Goal: Find specific page/section: Find specific page/section

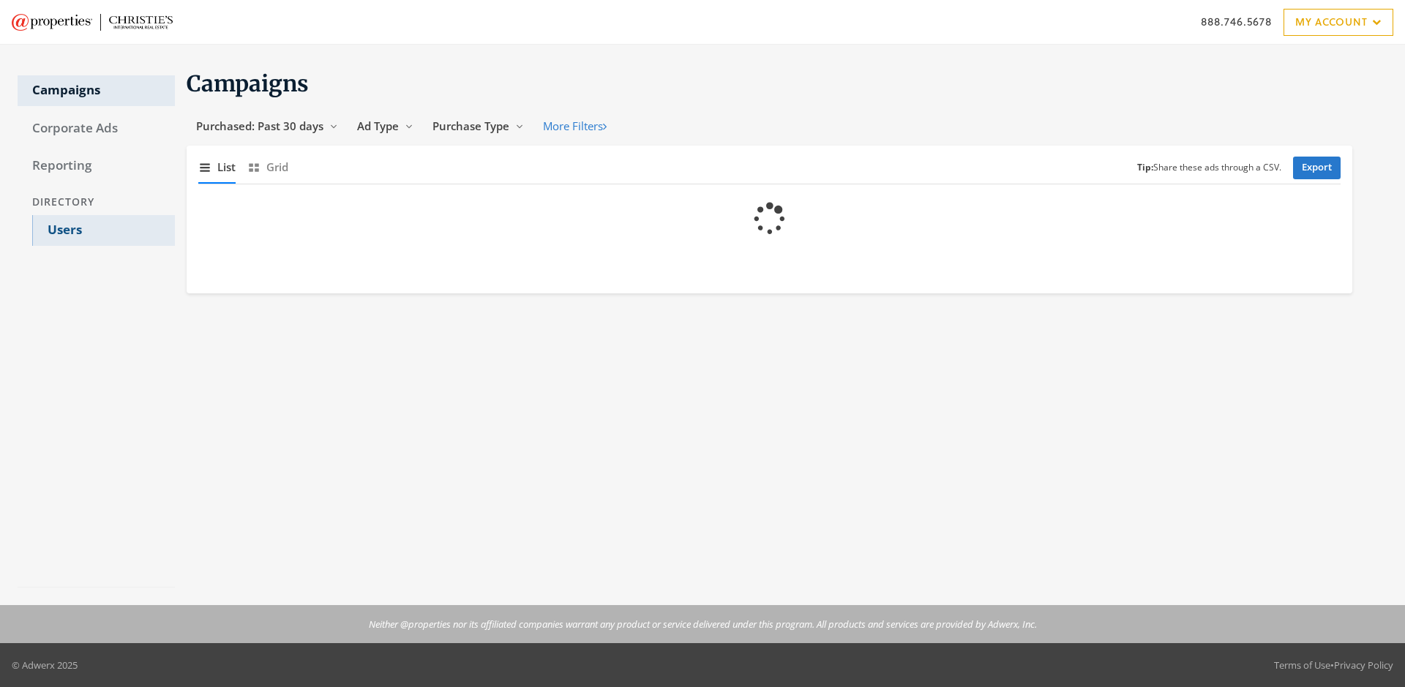
click at [103, 230] on link "Users" at bounding box center [103, 230] width 143 height 31
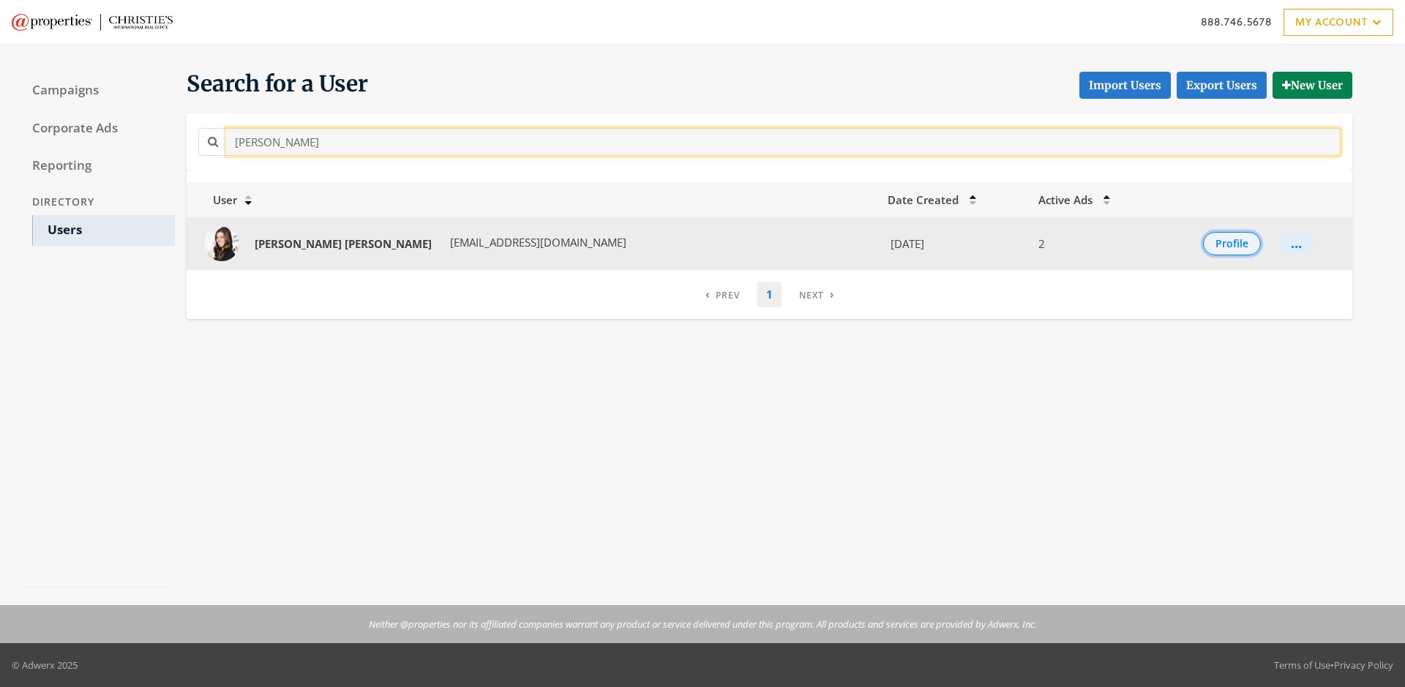
type input "[PERSON_NAME]"
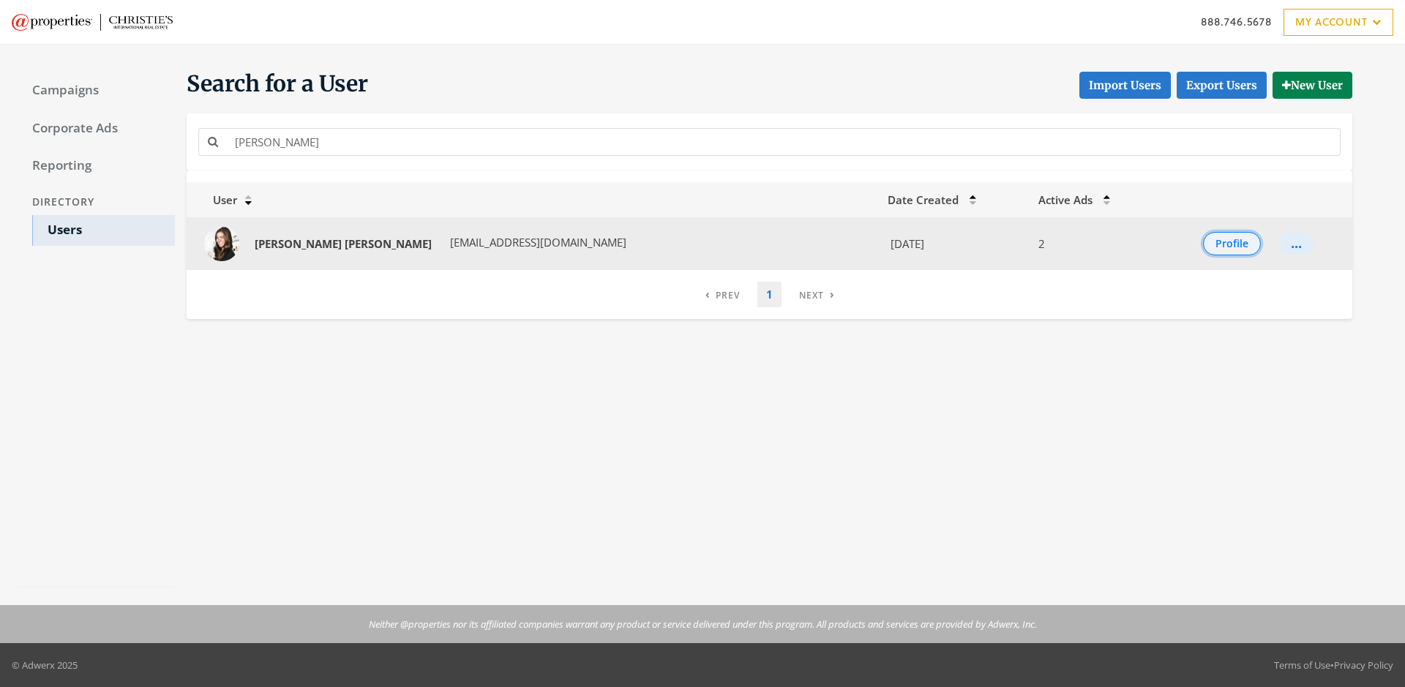
click at [1216, 244] on button "Profile" at bounding box center [1232, 243] width 58 height 23
